Goal: Task Accomplishment & Management: Use online tool/utility

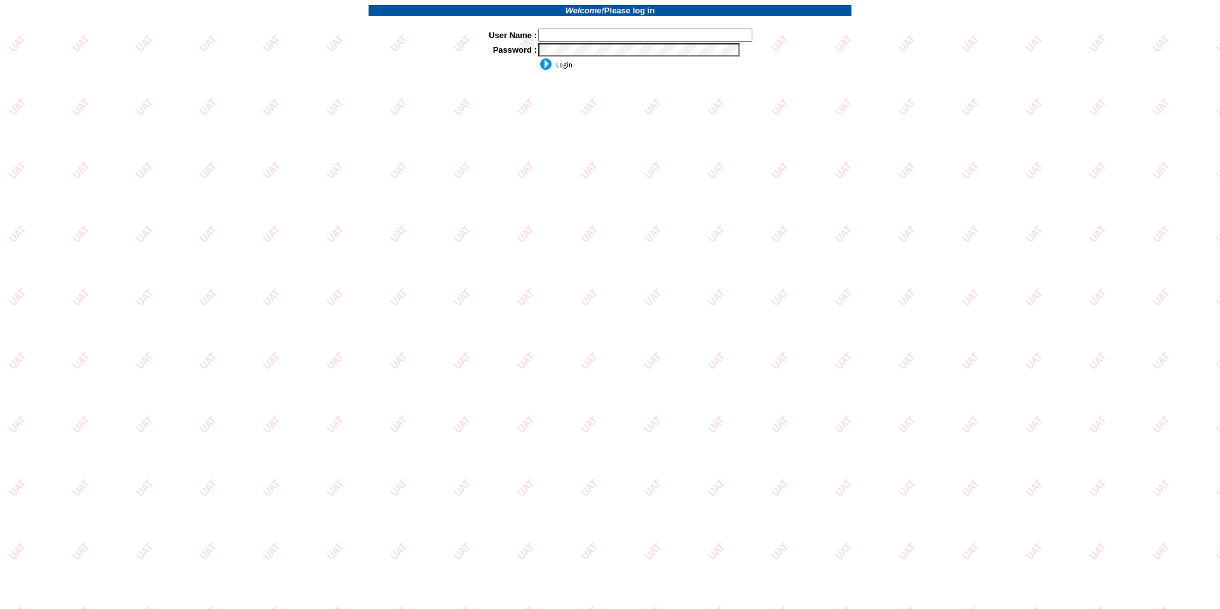
click at [562, 39] on input "text" at bounding box center [645, 35] width 214 height 13
type input "sdakes"
click at [538, 58] on input "image" at bounding box center [555, 64] width 34 height 13
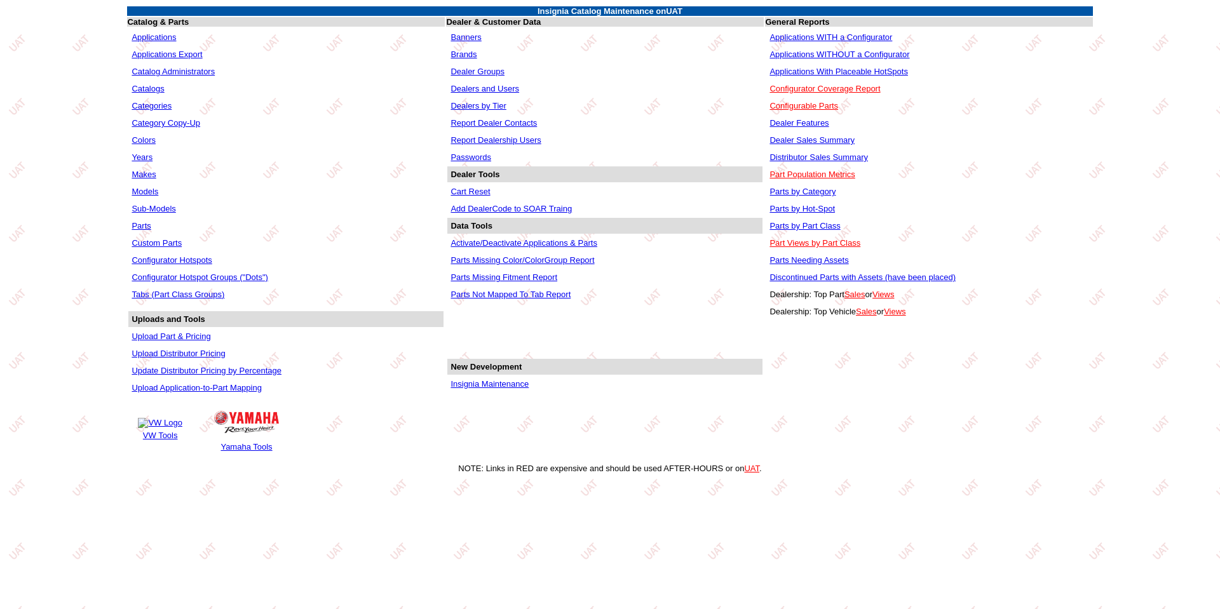
click at [836, 50] on link "Applications WITHOUT a Configurator" at bounding box center [840, 55] width 140 height 10
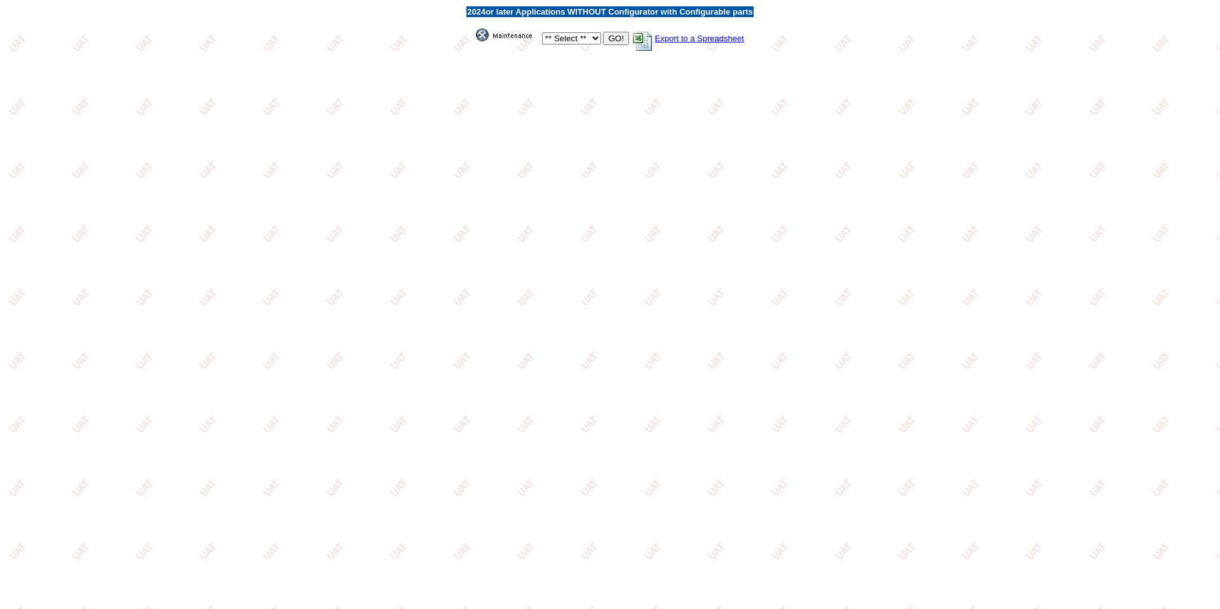
click at [590, 37] on select "** Select ** Acura Alfa Romeo Audi Bentley BMW DoubleTake Ford GM Honda Hyundai…" at bounding box center [571, 38] width 59 height 12
select select "2"
click at [542, 32] on select "** Select ** Acura Alfa Romeo Audi Bentley BMW DoubleTake Ford GM Honda Hyundai…" at bounding box center [571, 38] width 59 height 12
click at [621, 34] on input "GO!" at bounding box center [615, 38] width 25 height 13
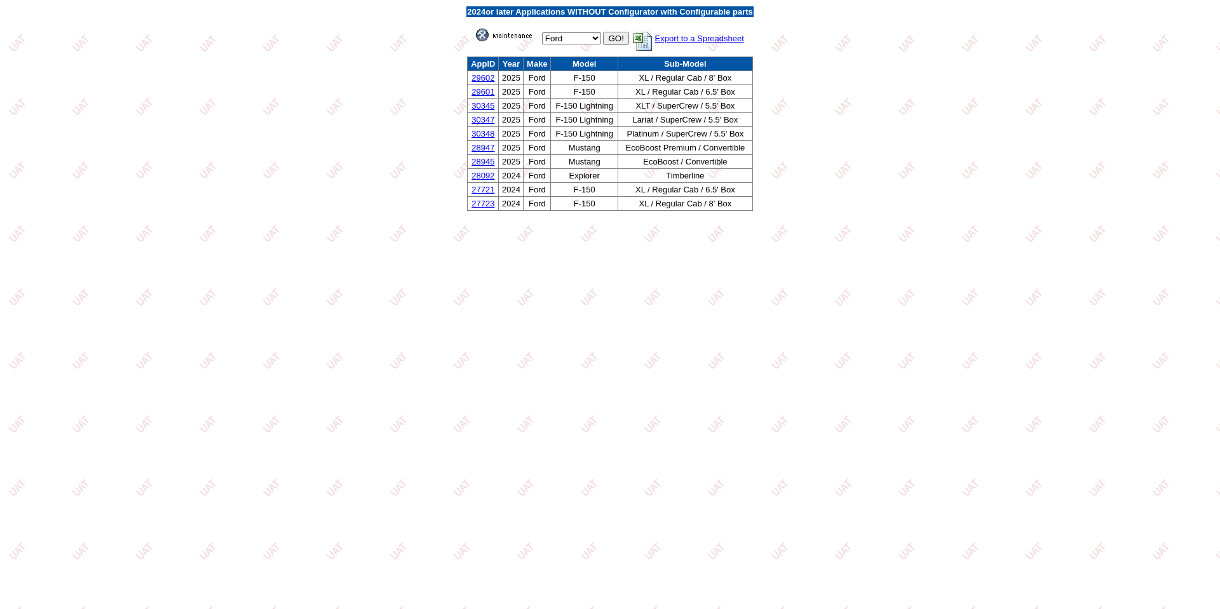
click at [482, 118] on link "30347" at bounding box center [483, 120] width 23 height 10
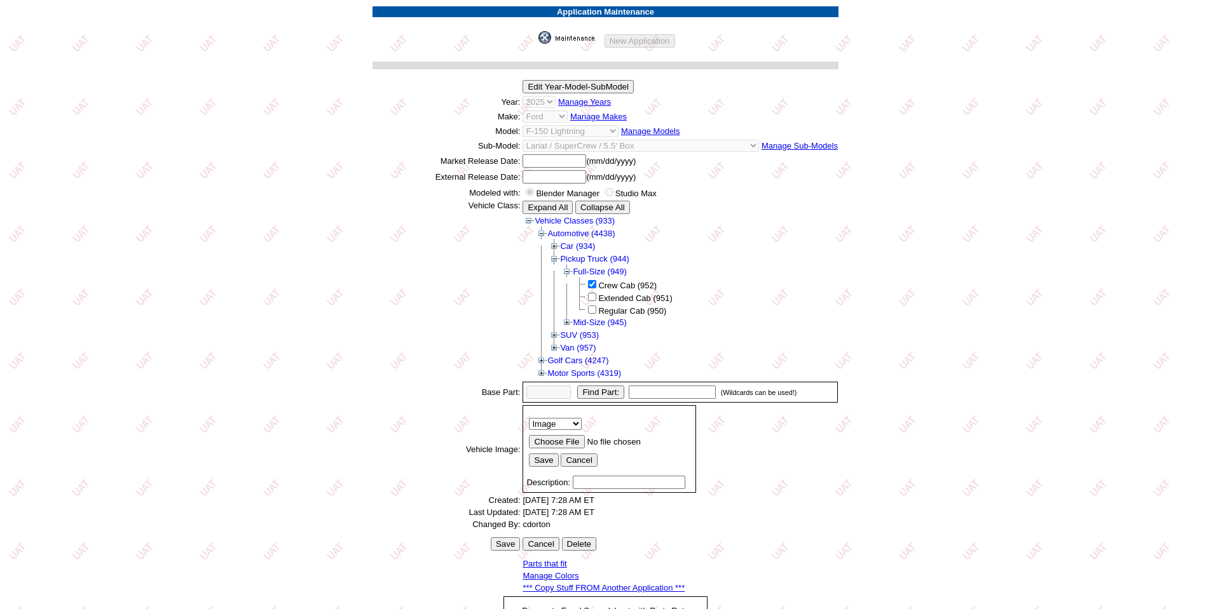
scroll to position [172, 0]
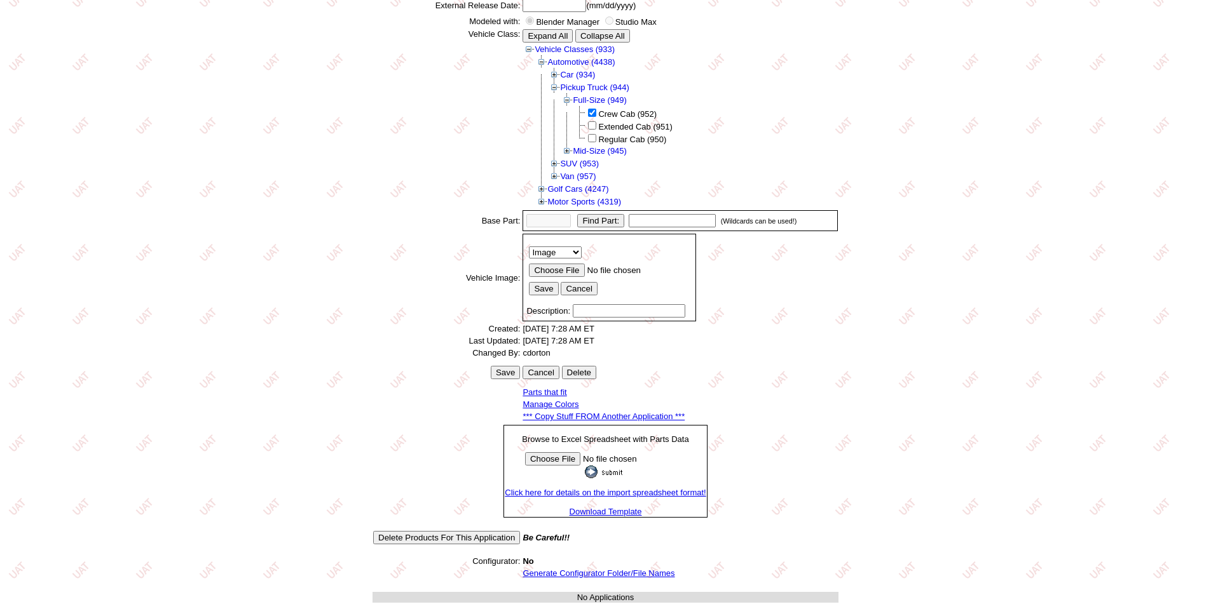
click at [576, 571] on link "Generate Configurator Folder/File Names" at bounding box center [598, 574] width 152 height 10
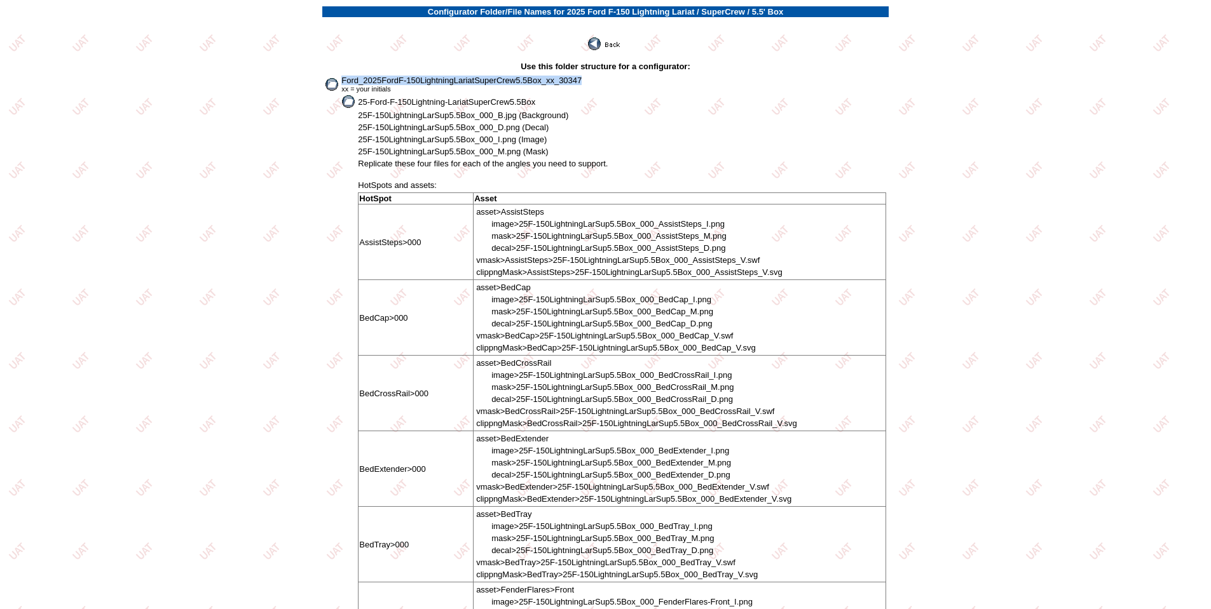
drag, startPoint x: 341, startPoint y: 77, endPoint x: 604, endPoint y: 81, distance: 263.2
click at [604, 81] on td "Ford_2025FordF-150LightningLariatSuperCrew5.5Box_xx_30347 xx = your initials" at bounding box center [613, 84] width 545 height 18
copy span "Ford_2025FordF-150LightningLariatSuperCrew5.5Box_xx_30347"
drag, startPoint x: 360, startPoint y: 104, endPoint x: 538, endPoint y: 97, distance: 178.1
click at [538, 97] on td "25-Ford-F-150Lightning-LariatSuperCrew5.5Box" at bounding box center [621, 102] width 529 height 14
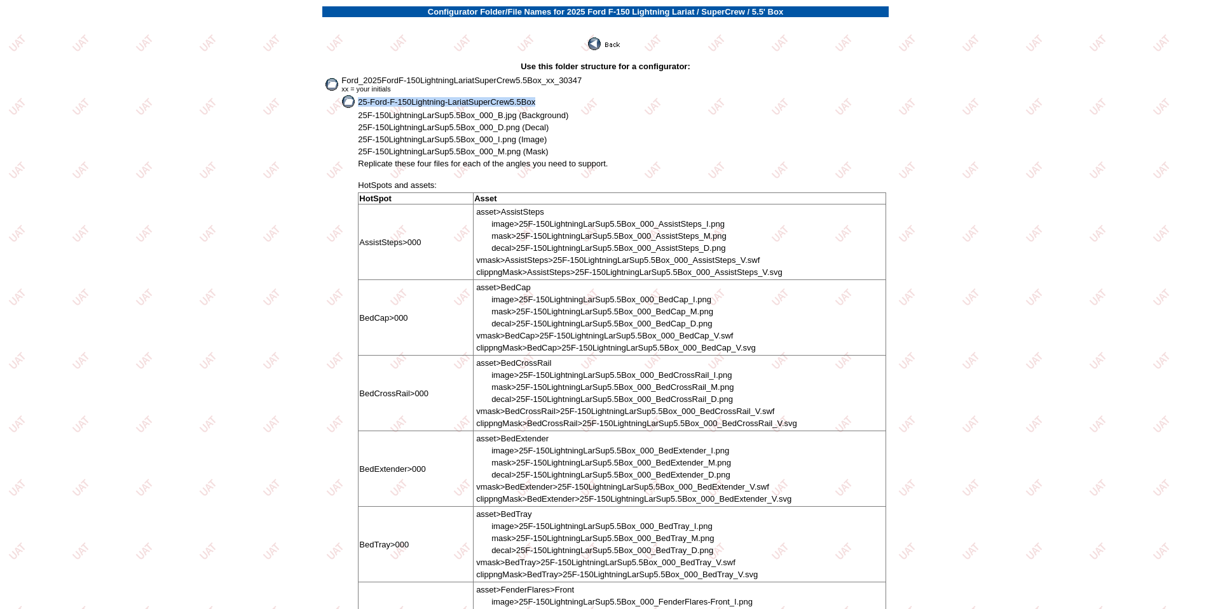
copy span "25-Ford-F-150Lightning-LariatSuperCrew5.5Box"
drag, startPoint x: 358, startPoint y: 116, endPoint x: 475, endPoint y: 114, distance: 116.3
click at [475, 114] on span "25F-150LightningLarSup5.5Box_000_B.jpg (Background)" at bounding box center [463, 116] width 210 height 10
copy span "25F-150LightningLarSup5.5Box"
